Goal: Task Accomplishment & Management: Complete application form

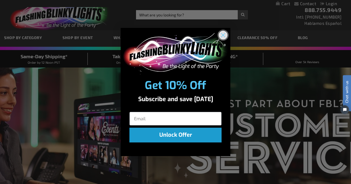
click at [223, 35] on icon "Close dialog" at bounding box center [223, 35] width 4 height 4
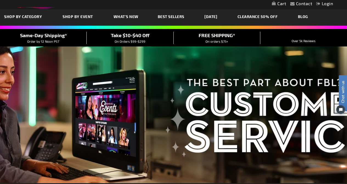
scroll to position [55, 0]
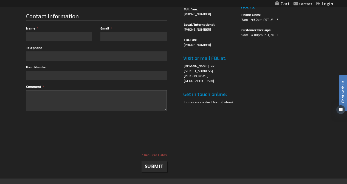
scroll to position [79, 0]
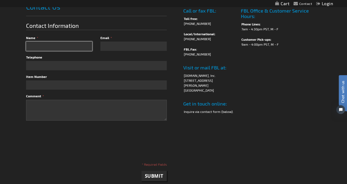
click at [51, 49] on input "Name" at bounding box center [59, 46] width 66 height 9
click at [51, 48] on input "Name" at bounding box center [59, 46] width 66 height 9
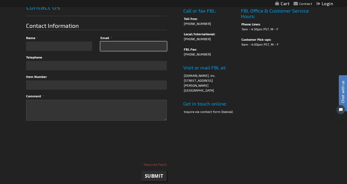
click at [132, 46] on input "Email" at bounding box center [133, 46] width 66 height 9
drag, startPoint x: 132, startPoint y: 46, endPoint x: 136, endPoint y: 45, distance: 3.3
click at [134, 46] on input "Email" at bounding box center [133, 46] width 66 height 9
